Goal: Information Seeking & Learning: Learn about a topic

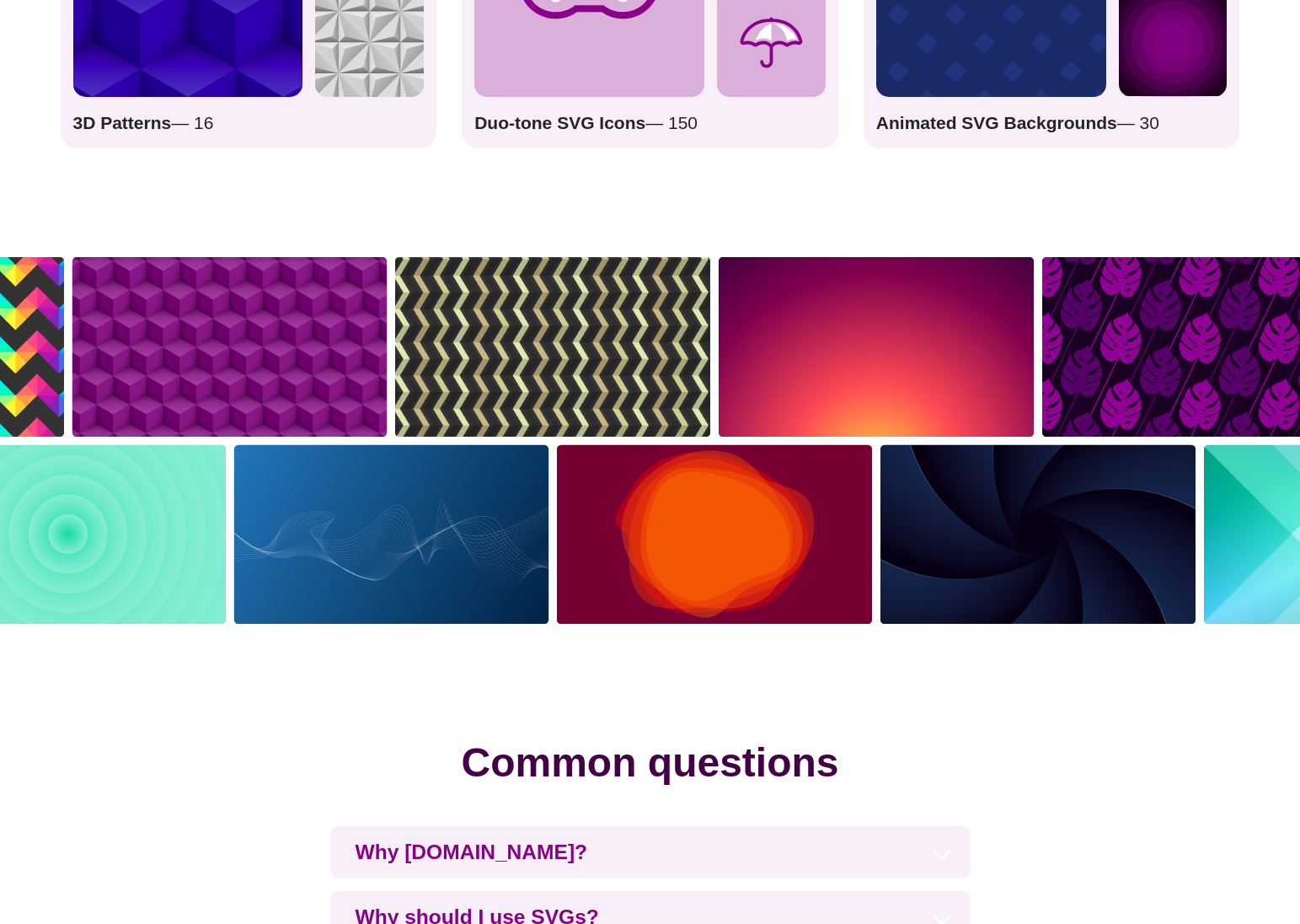
scroll to position [3152, 0]
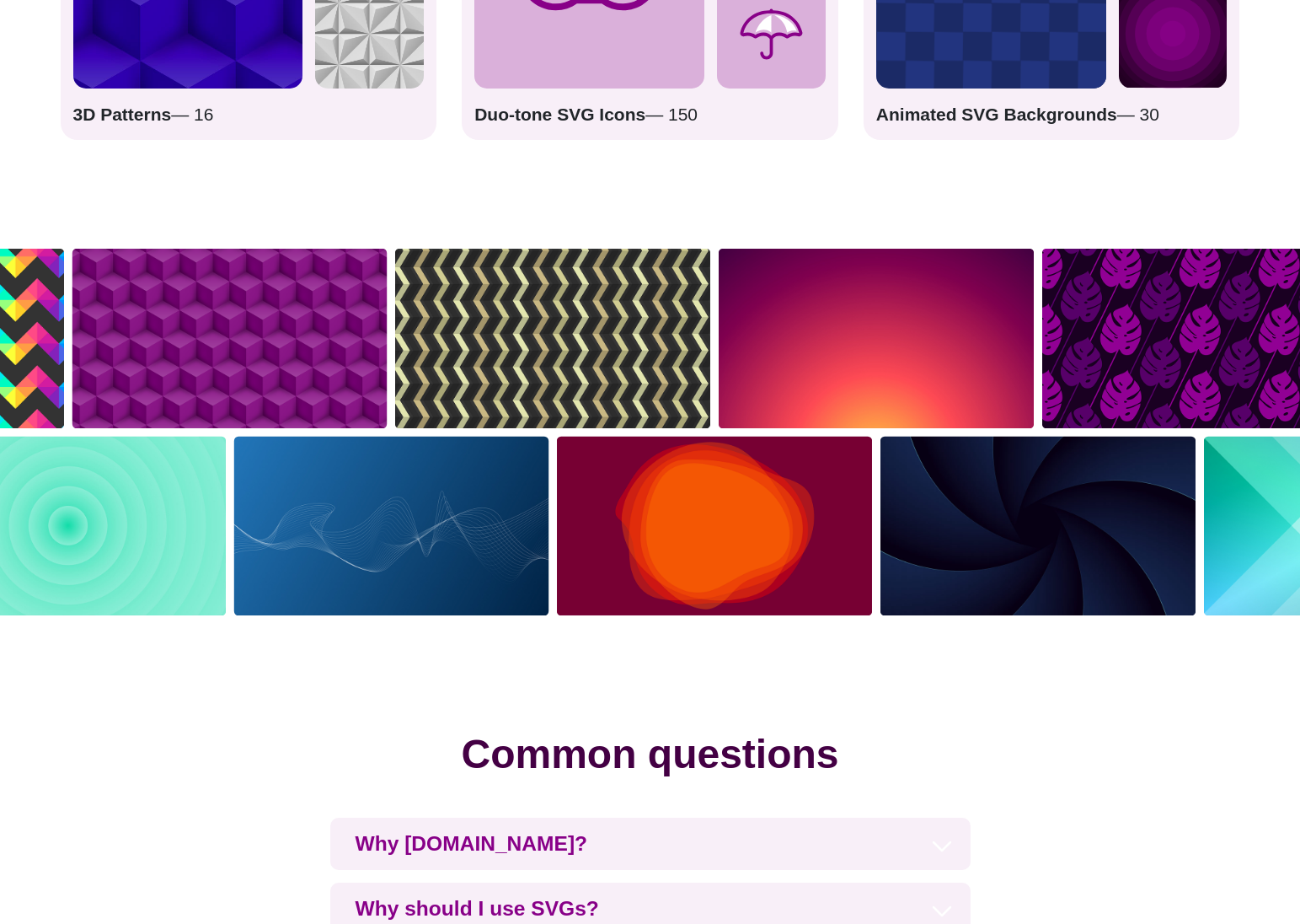
click at [417, 552] on img at bounding box center [392, 526] width 324 height 188
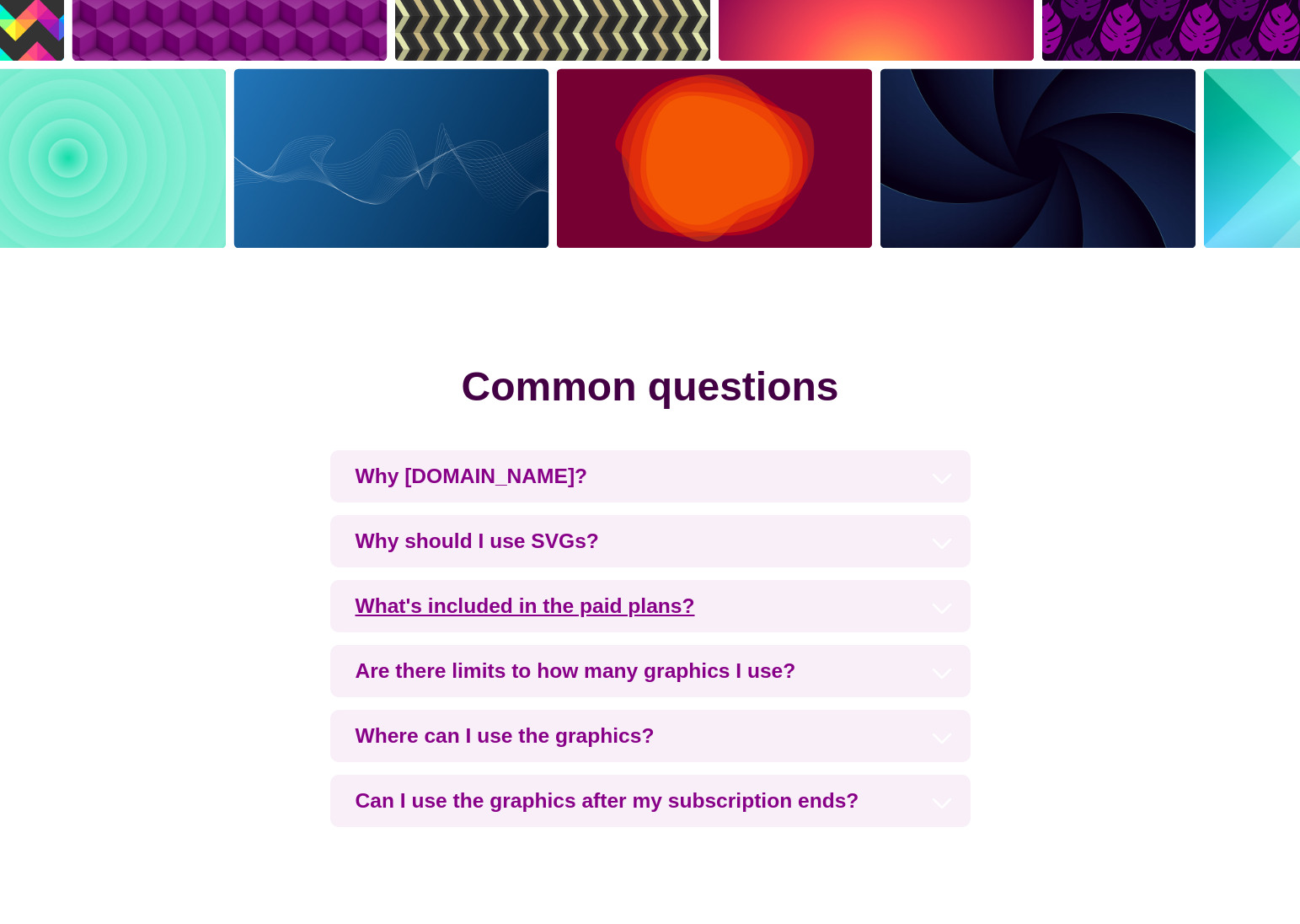
scroll to position [3520, 0]
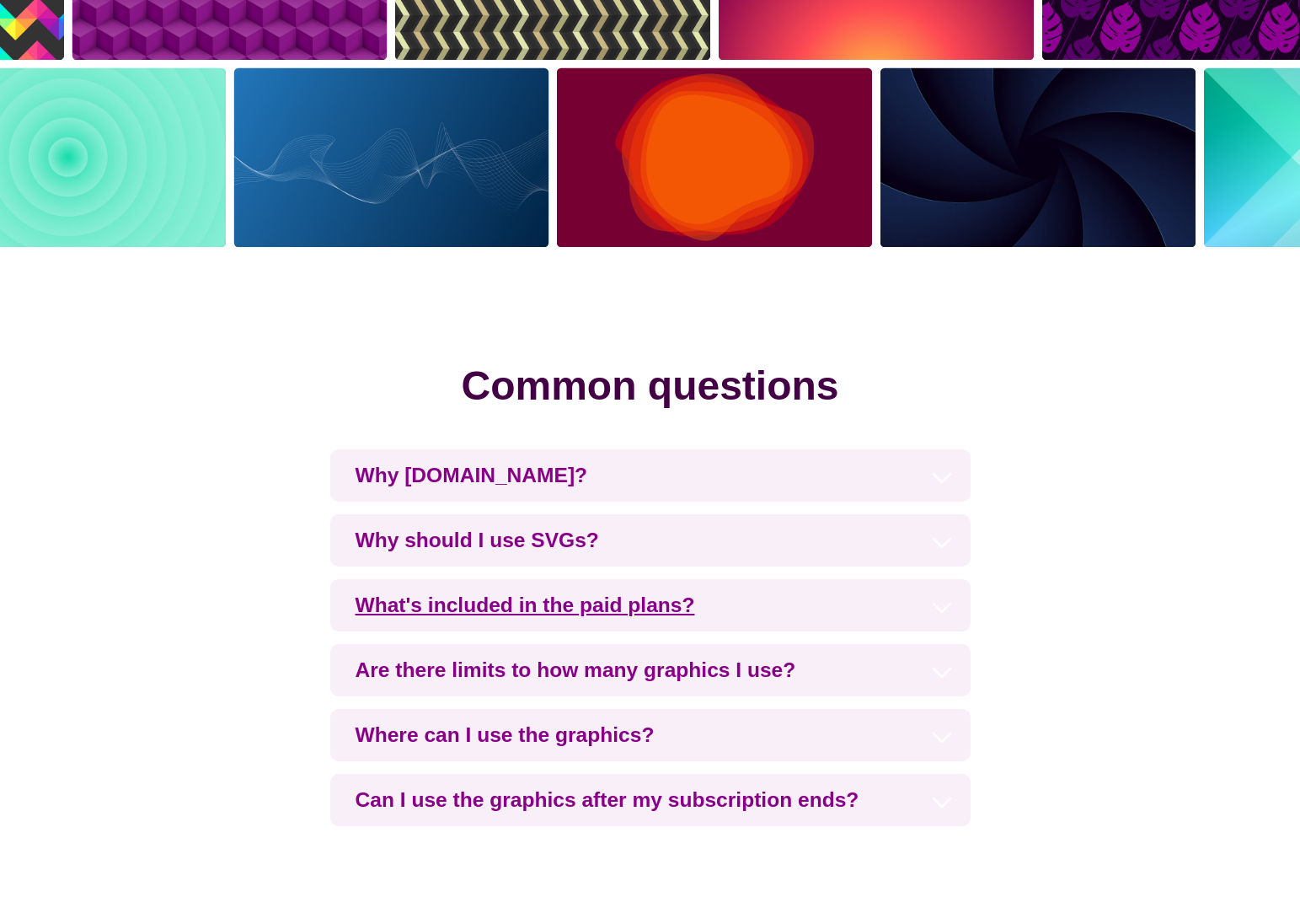
click at [719, 612] on h3 "What's included in the paid plans?" at bounding box center [650, 604] width 640 height 53
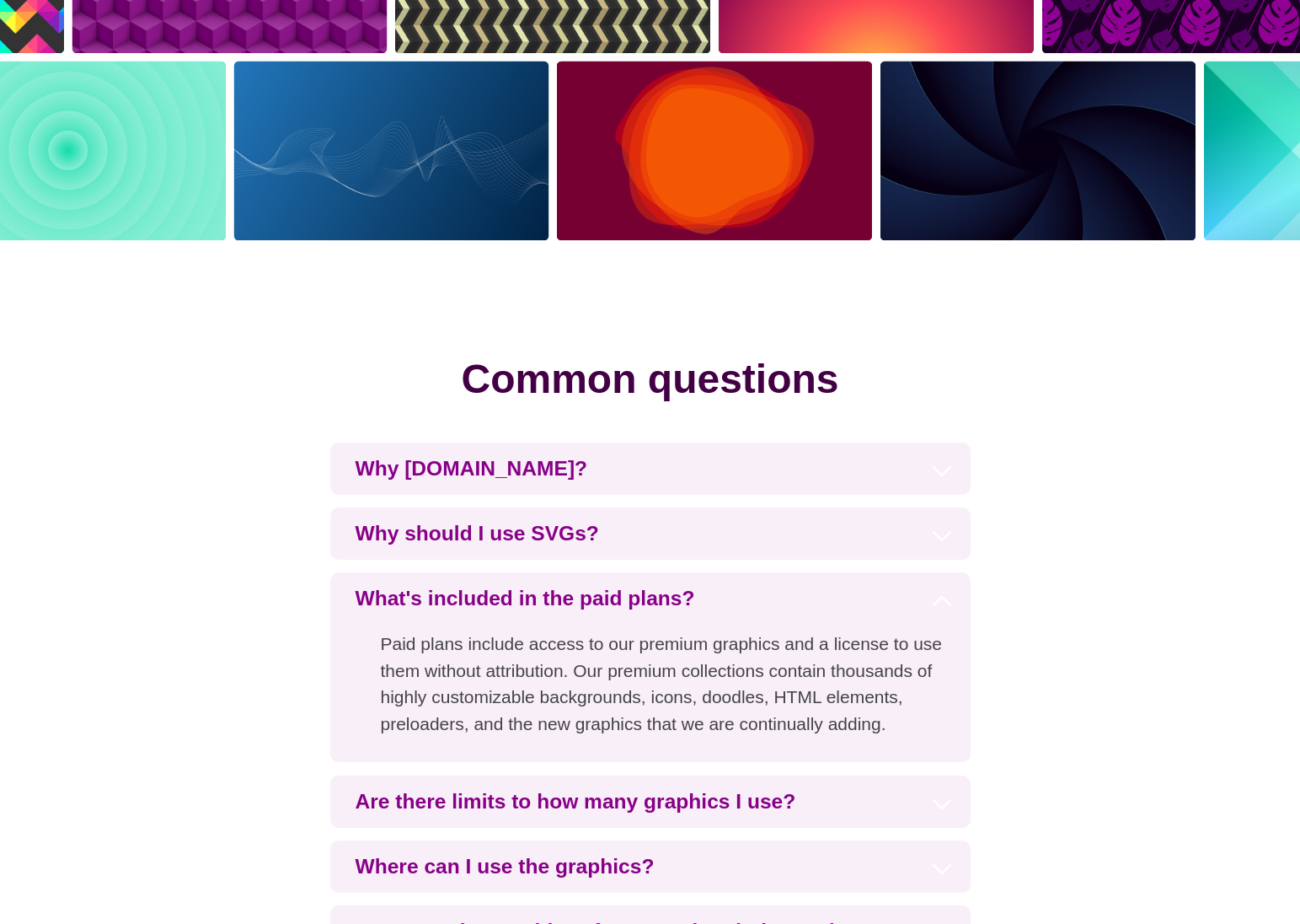
scroll to position [3526, 0]
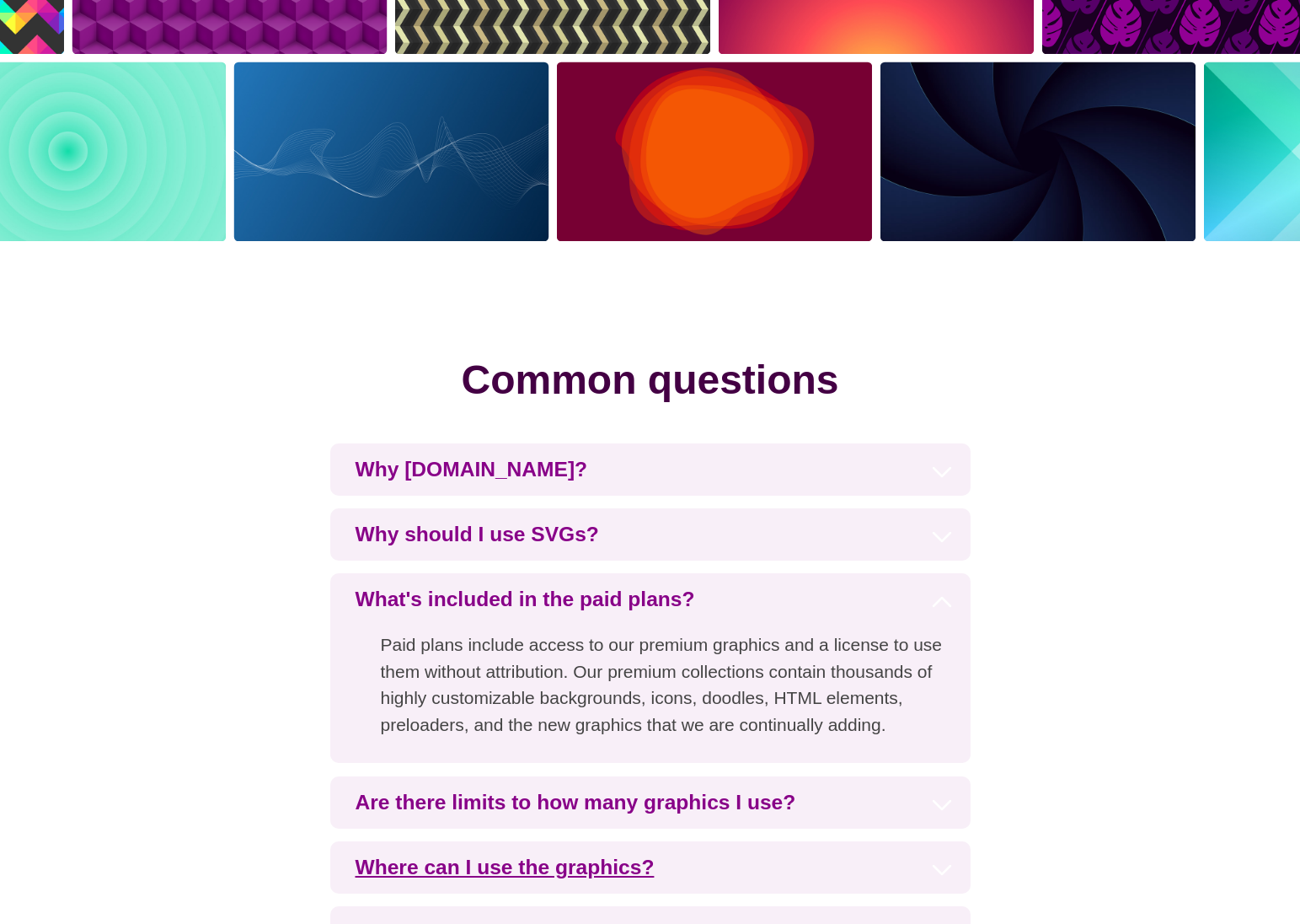
drag, startPoint x: 441, startPoint y: 665, endPoint x: 796, endPoint y: 705, distance: 357.2
click at [796, 705] on p "Paid plans include access to our premium graphics and a license to use them wit…" at bounding box center [650, 694] width 640 height 137
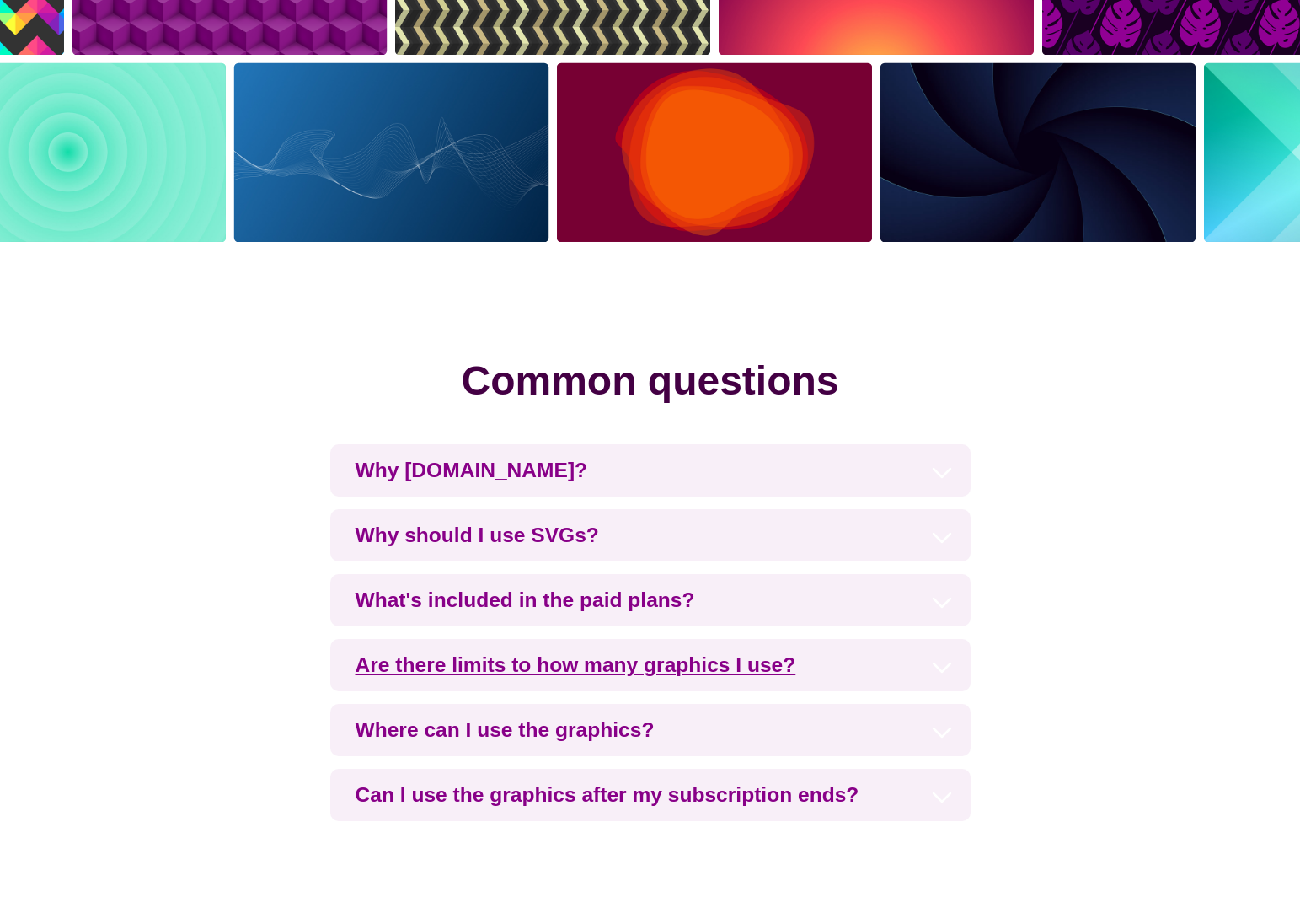
scroll to position [3523, 0]
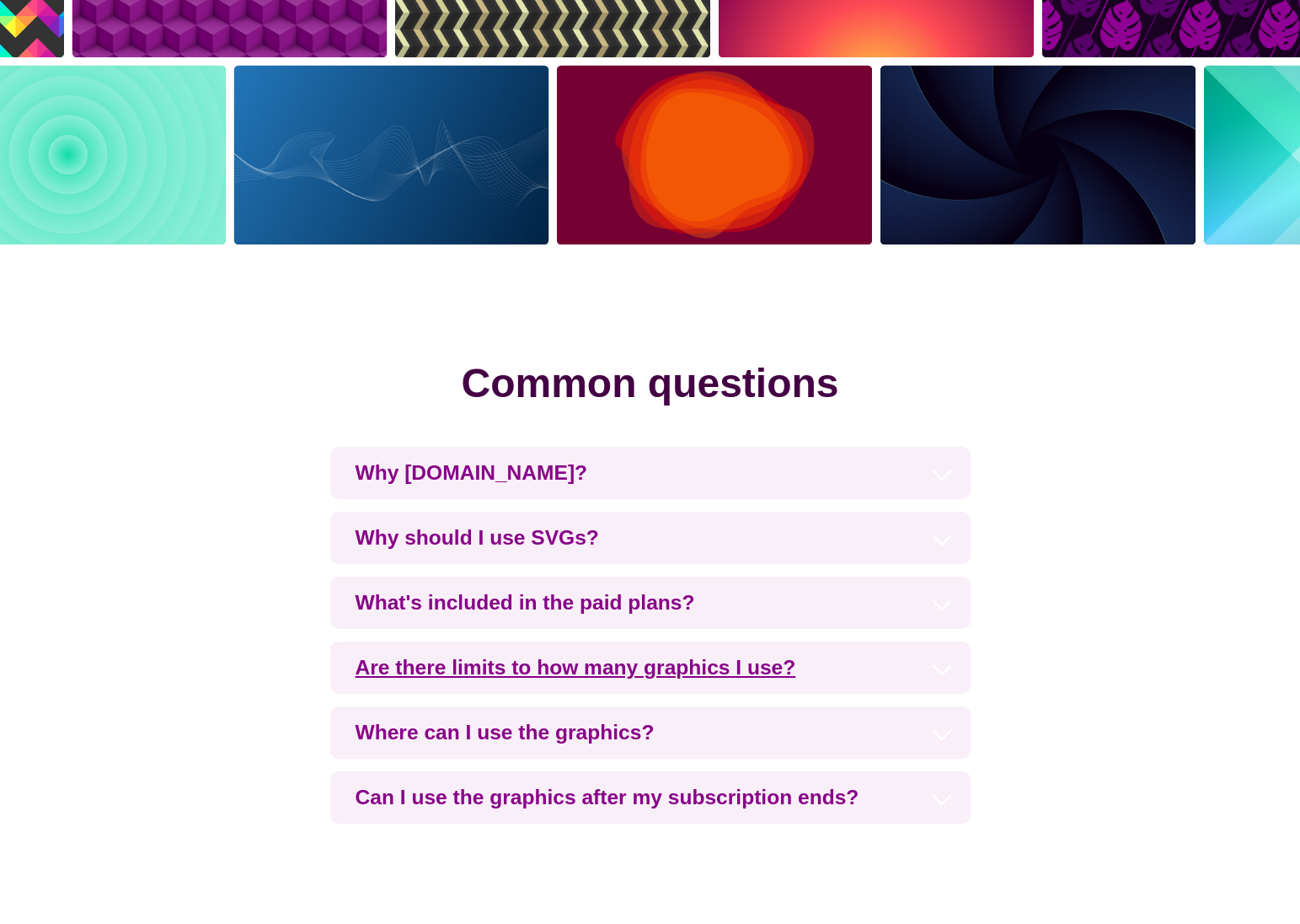
click at [843, 681] on h3 "Are there limits to how many graphics I use?" at bounding box center [650, 667] width 640 height 53
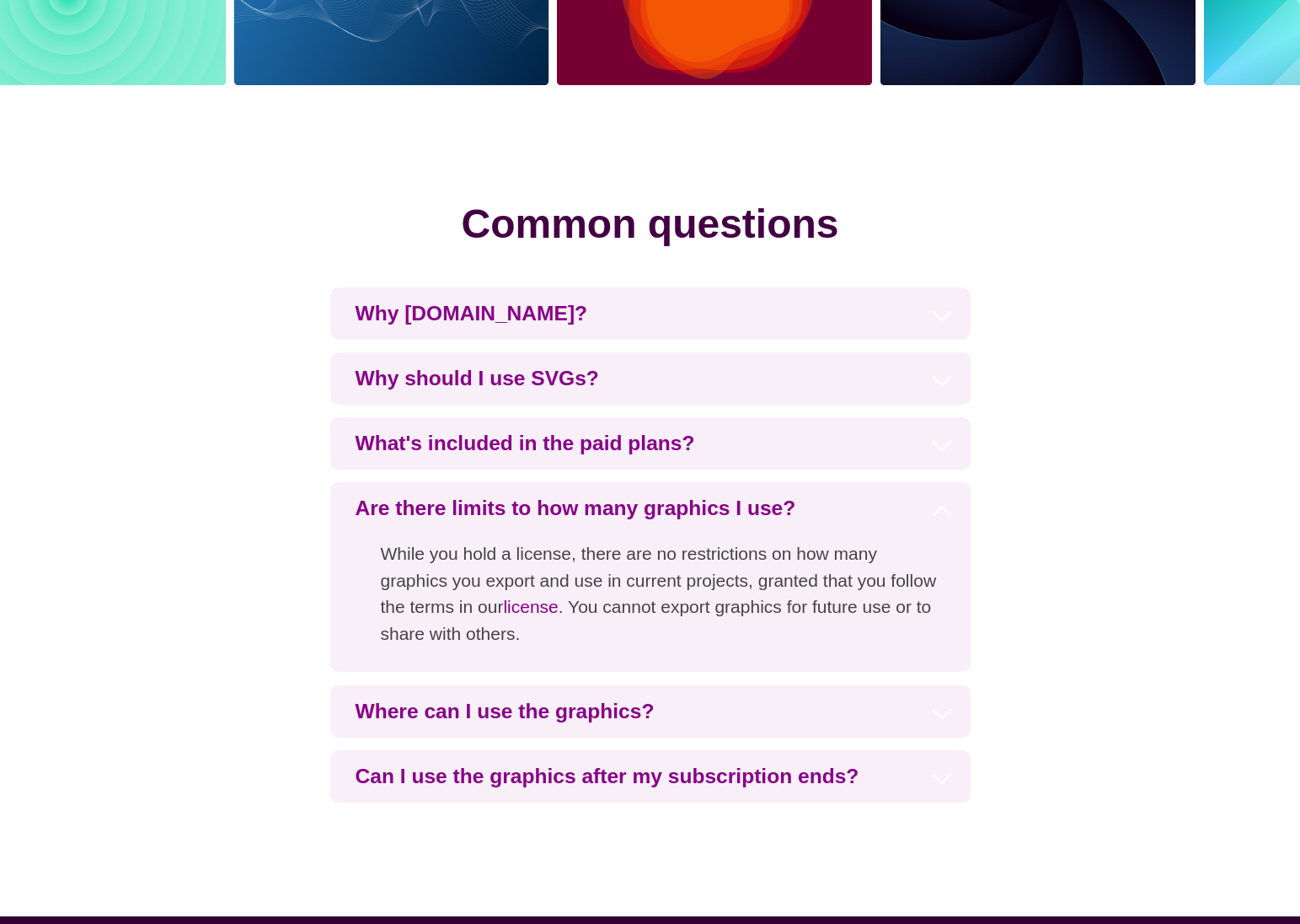
scroll to position [3685, 0]
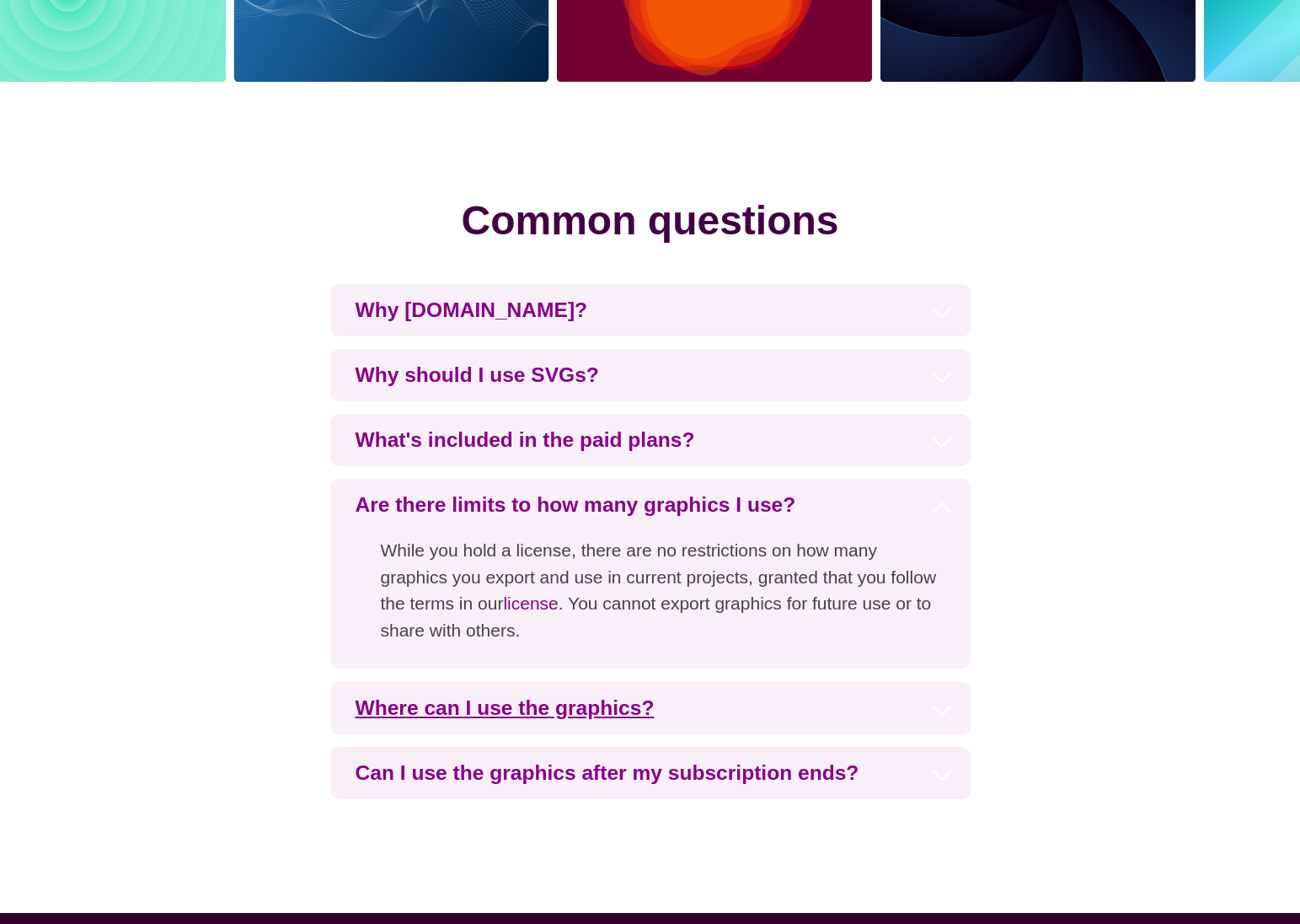
click at [773, 720] on h3 "Where can I use the graphics?" at bounding box center [650, 708] width 640 height 53
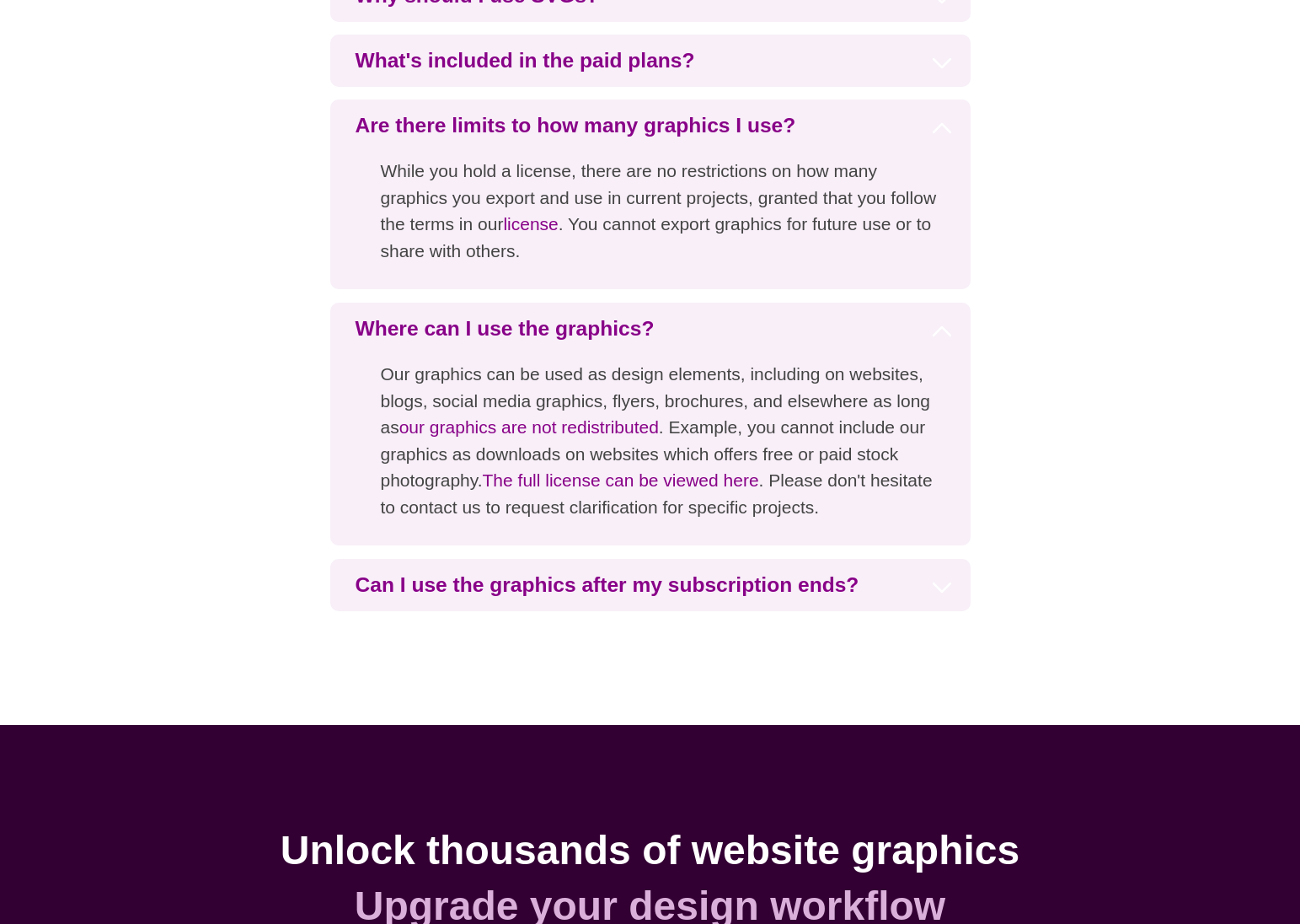
scroll to position [4071, 0]
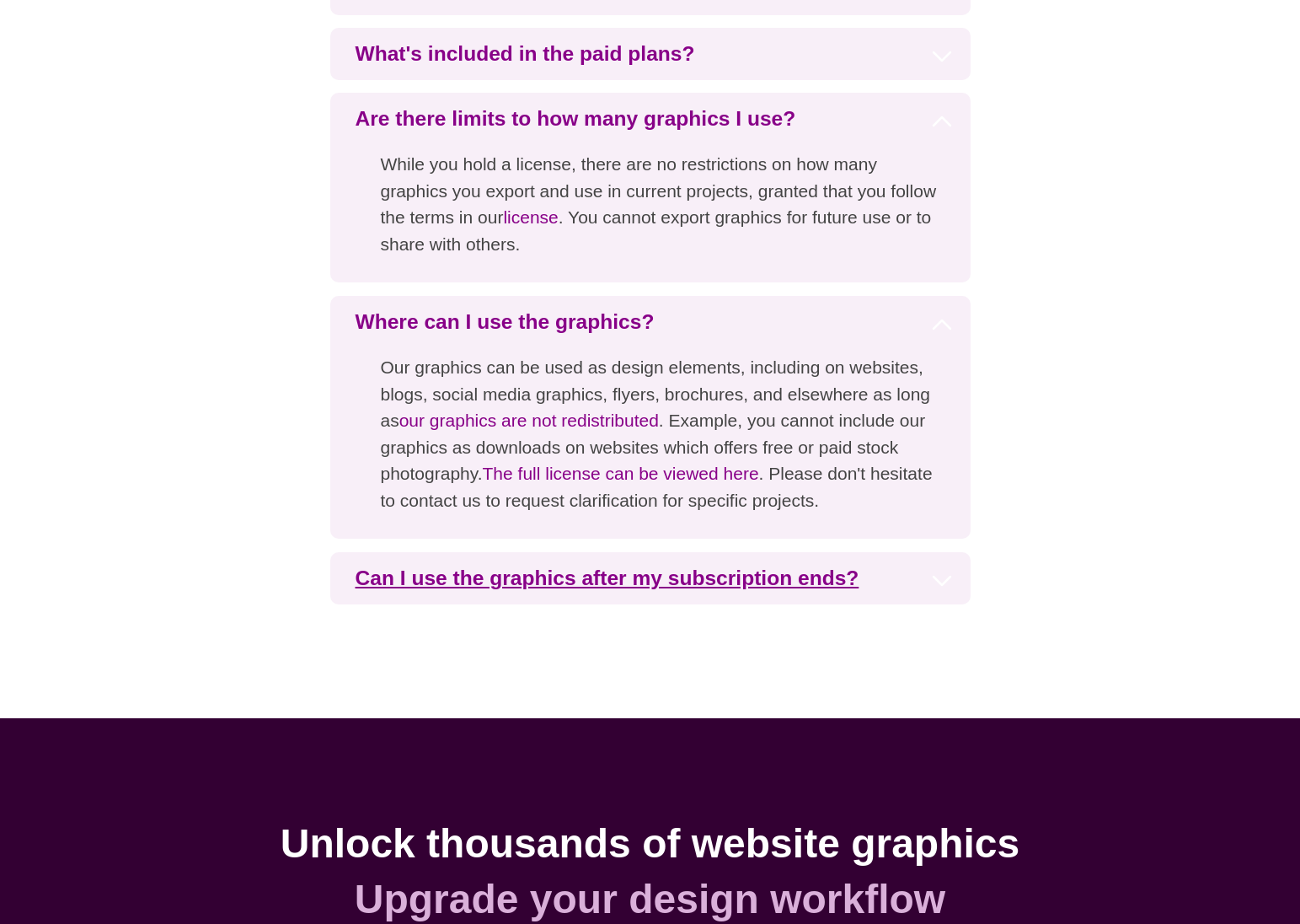
click at [888, 578] on h3 "Can I use the graphics after my subscription ends?" at bounding box center [650, 578] width 640 height 53
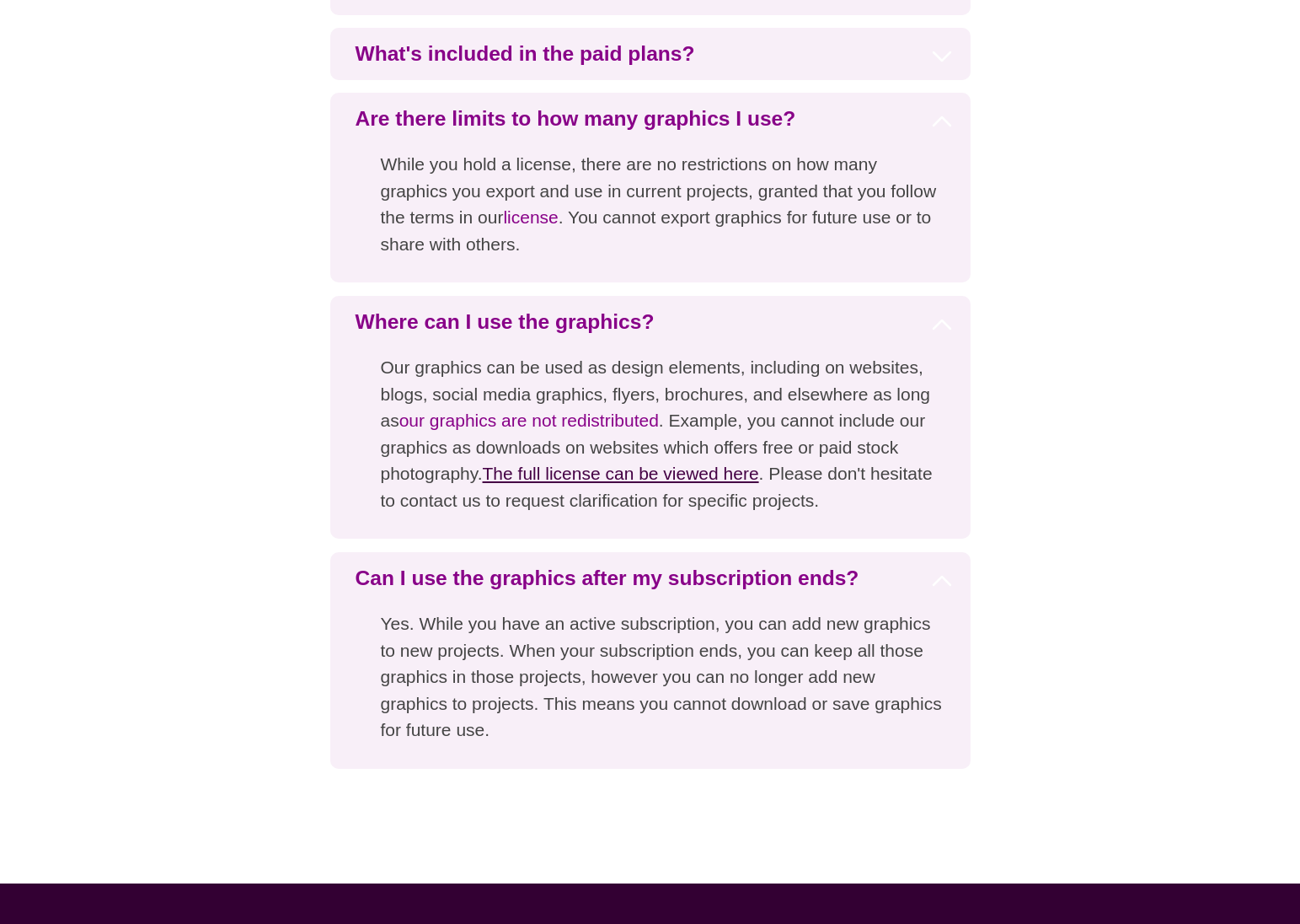
click at [627, 471] on link "The full license can be viewed here" at bounding box center [621, 473] width 277 height 20
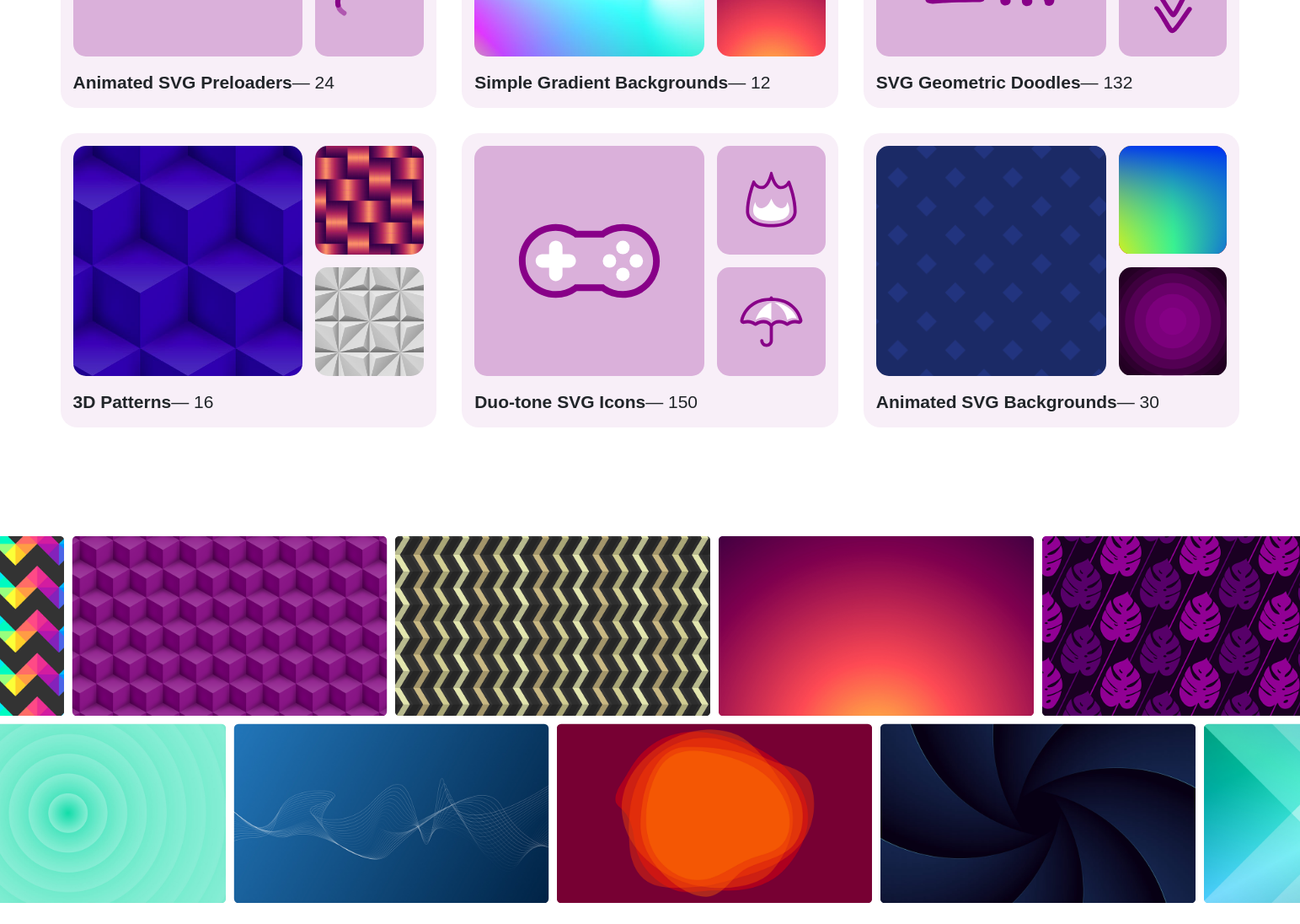
scroll to position [2871, 0]
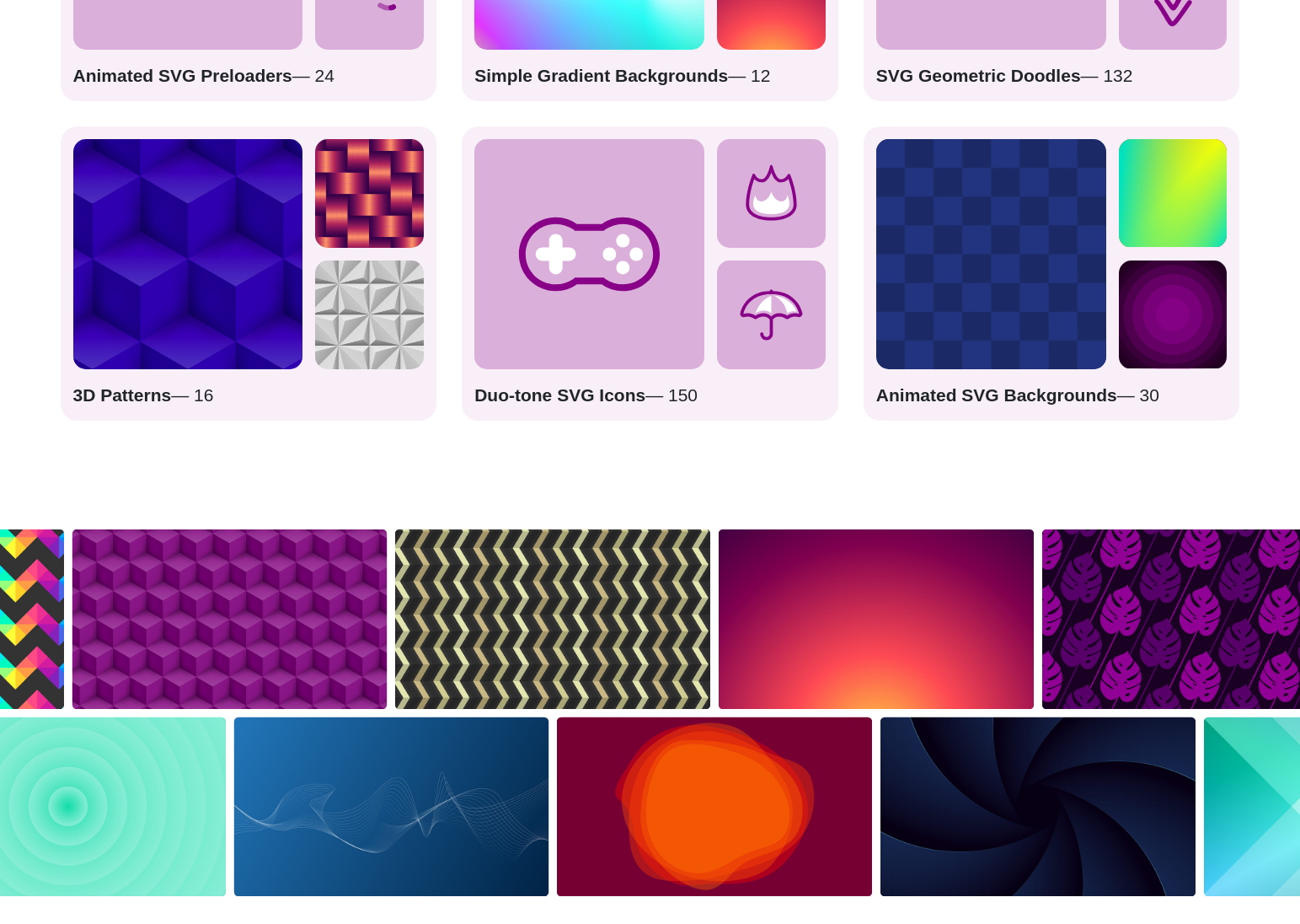
drag, startPoint x: 356, startPoint y: 325, endPoint x: 357, endPoint y: 282, distance: 43.0
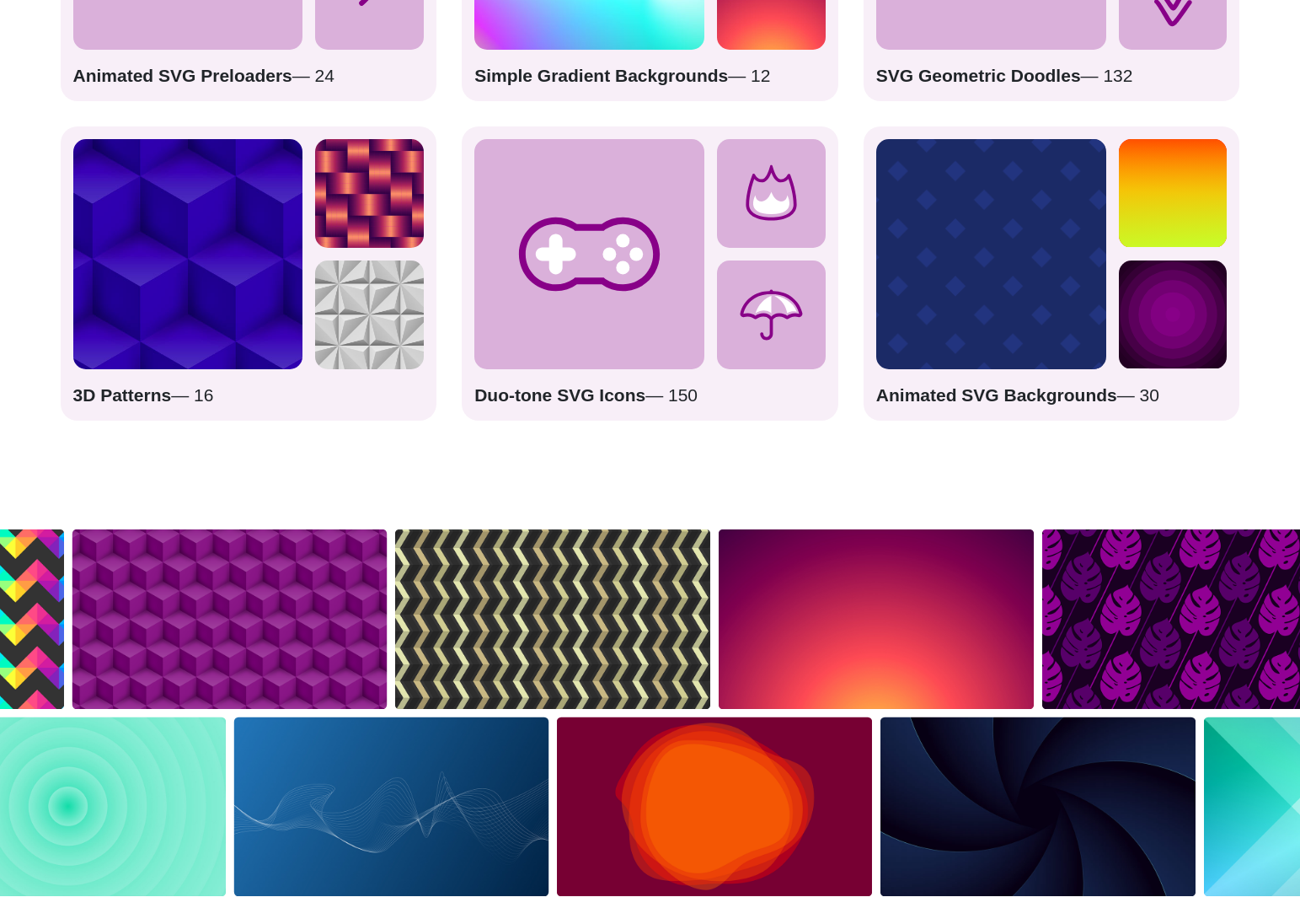
click at [357, 324] on img at bounding box center [370, 315] width 109 height 109
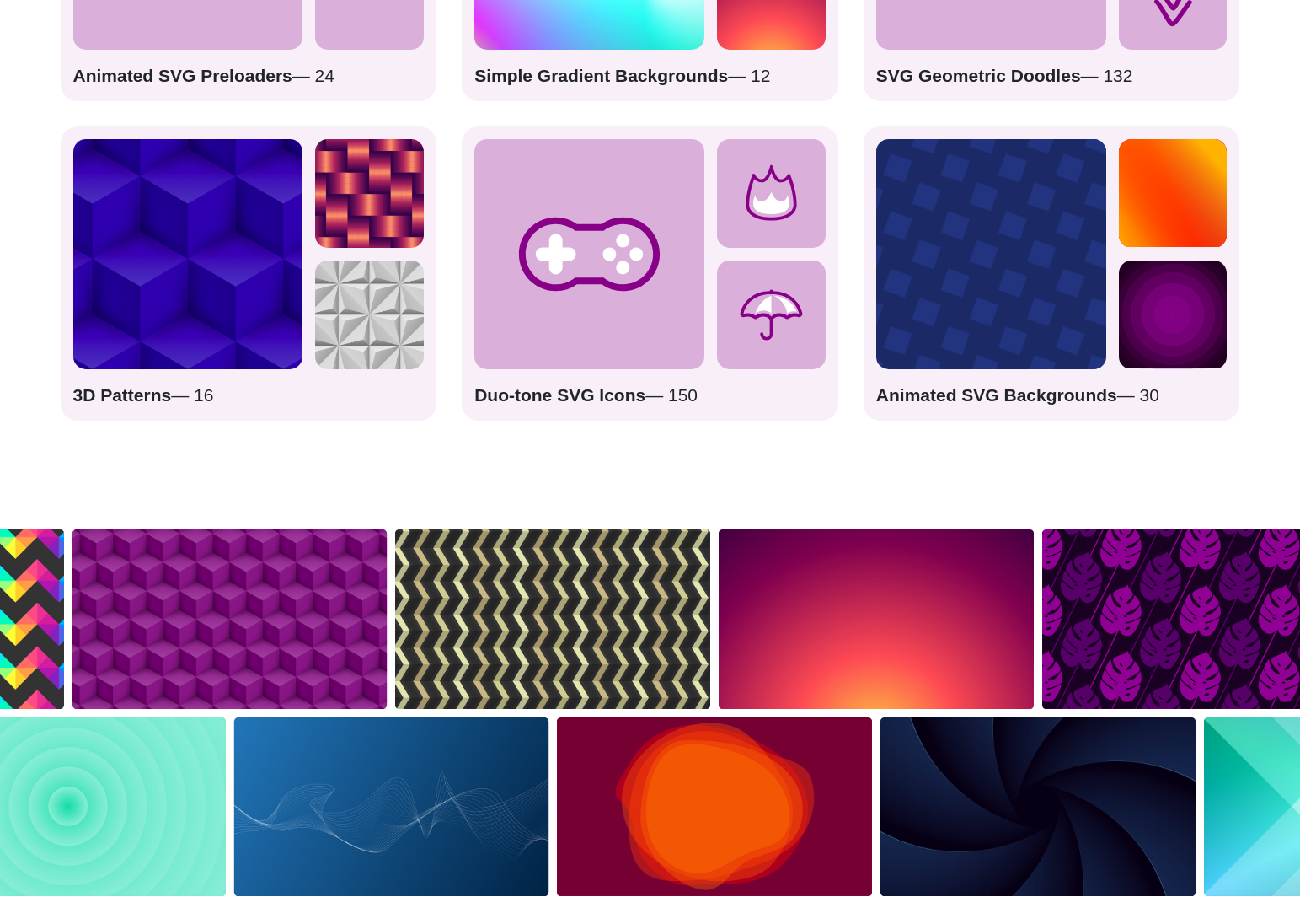
click at [359, 213] on img at bounding box center [370, 194] width 109 height 109
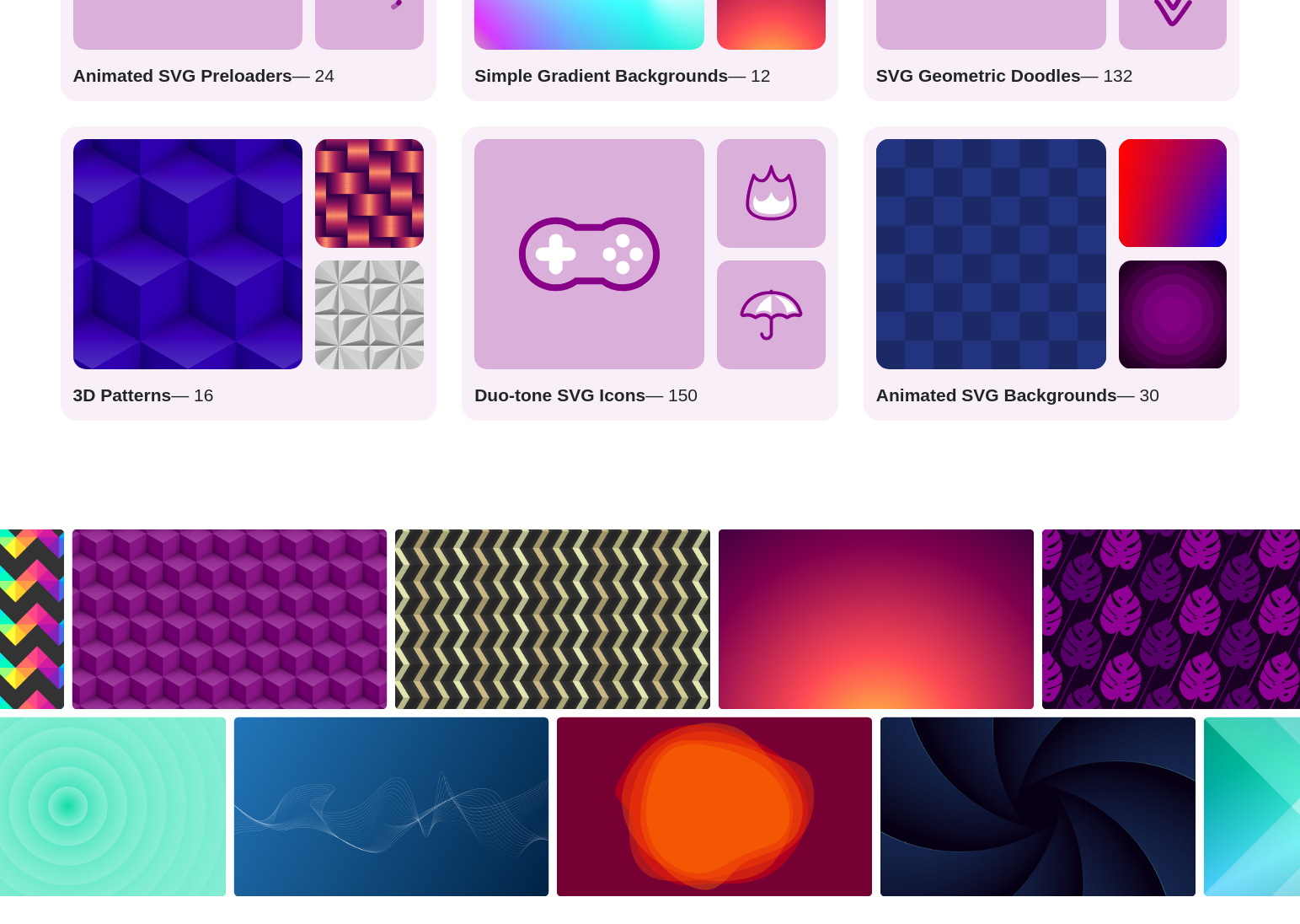
click at [155, 241] on img at bounding box center [189, 254] width 230 height 230
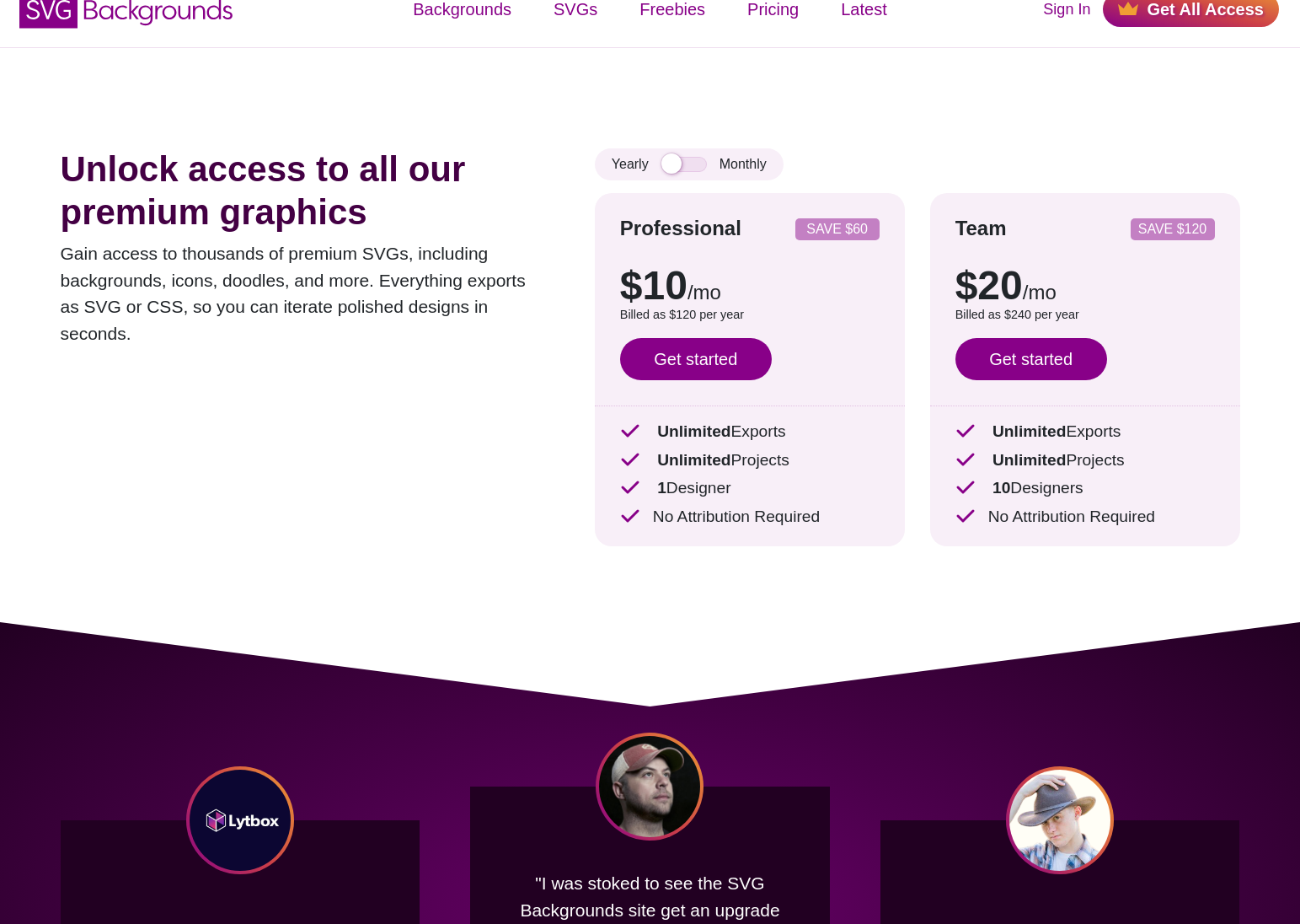
scroll to position [0, 0]
